Goal: Transaction & Acquisition: Purchase product/service

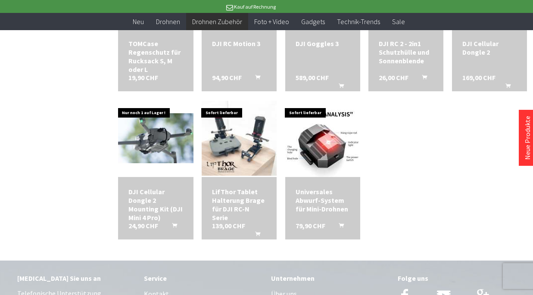
scroll to position [839, 0]
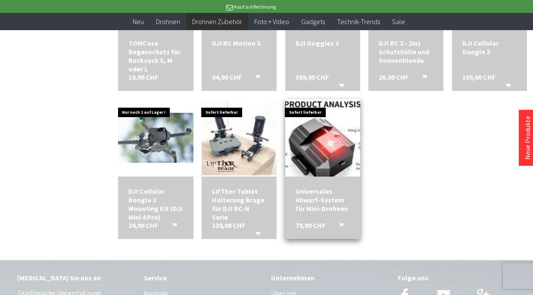
click at [324, 159] on img at bounding box center [322, 138] width 103 height 109
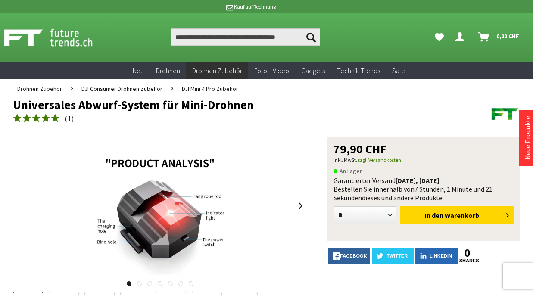
click at [154, 212] on img at bounding box center [160, 206] width 132 height 138
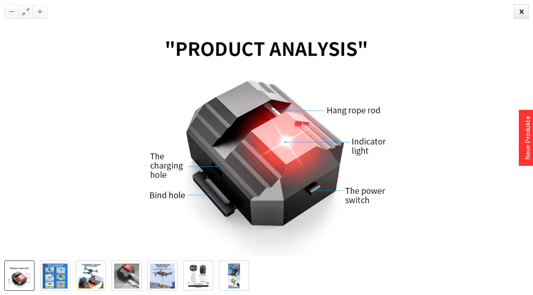
click at [51, 275] on img at bounding box center [55, 276] width 25 height 25
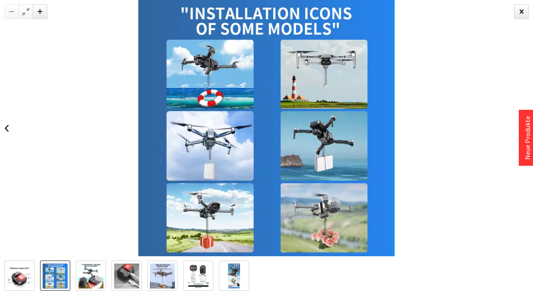
click at [90, 273] on img at bounding box center [90, 276] width 25 height 25
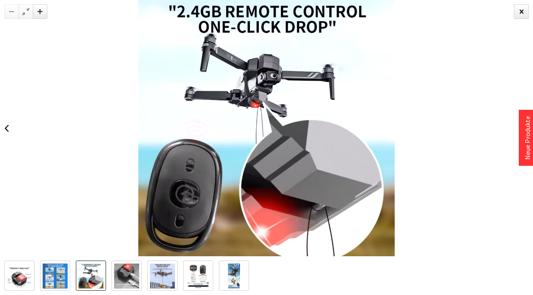
click at [129, 268] on img at bounding box center [126, 276] width 25 height 25
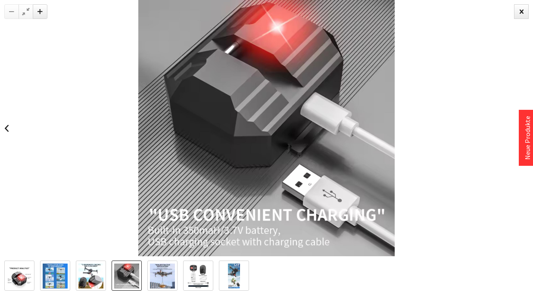
click at [162, 273] on img at bounding box center [162, 276] width 25 height 25
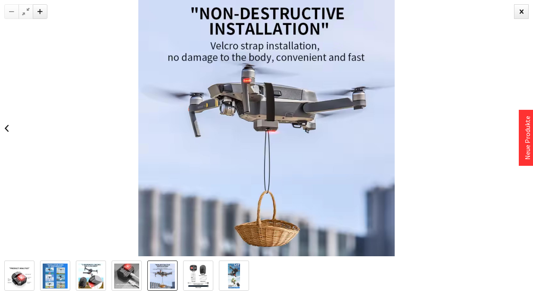
click at [194, 276] on img at bounding box center [198, 276] width 25 height 25
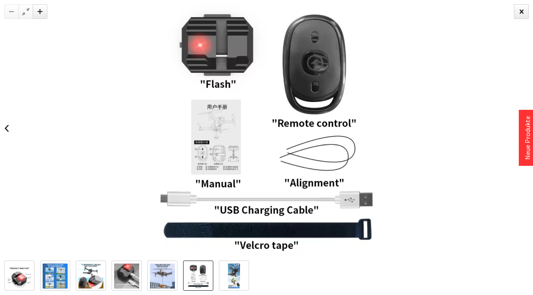
click at [235, 278] on img at bounding box center [234, 276] width 13 height 25
